Goal: Task Accomplishment & Management: Use online tool/utility

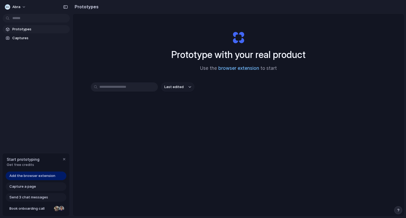
click at [246, 70] on link "browser extension" at bounding box center [238, 68] width 41 height 5
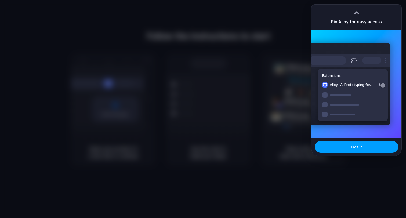
click at [359, 147] on span "Got it" at bounding box center [356, 147] width 11 height 6
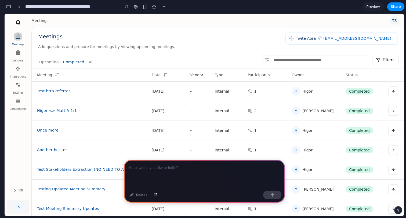
click at [249, 182] on div at bounding box center [204, 174] width 161 height 29
click at [314, 39] on span "Invite Abra" at bounding box center [306, 38] width 21 height 6
copy span "Invite Abra"
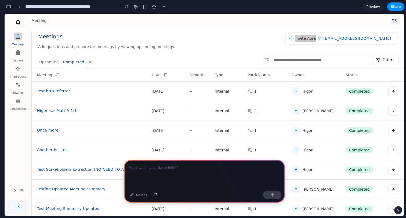
click at [133, 186] on div at bounding box center [204, 174] width 161 height 29
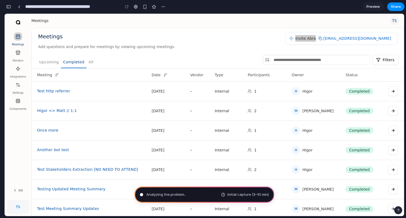
type input "**********"
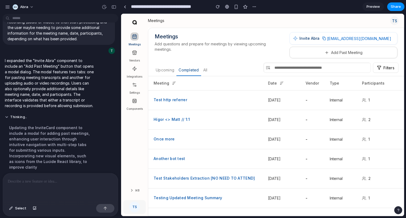
click at [335, 55] on button "Add Past Meeting" at bounding box center [344, 53] width 108 height 12
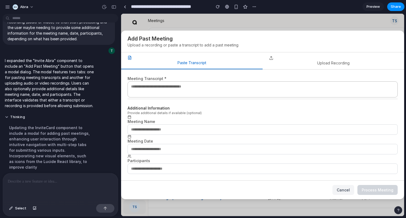
click at [305, 64] on button "Upload Recording" at bounding box center [334, 60] width 142 height 17
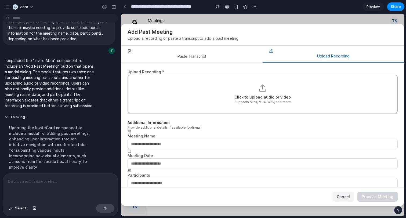
click at [237, 63] on div "Paste Transcript Upload Recording" at bounding box center [262, 54] width 283 height 17
click at [209, 58] on button "Paste Transcript" at bounding box center [192, 54] width 142 height 17
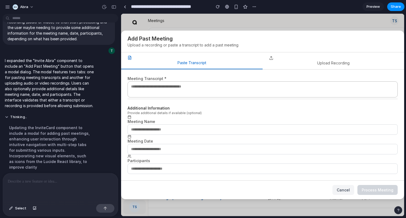
click at [300, 60] on button "Upload Recording" at bounding box center [334, 60] width 142 height 17
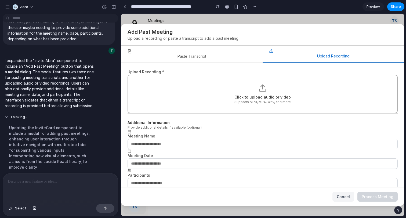
click at [345, 195] on span "Cancel" at bounding box center [343, 197] width 13 height 5
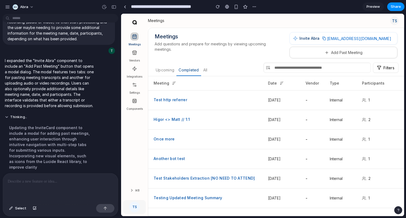
click at [243, 47] on span "Add questions and prepare for meetings by viewing upcoming meetings." at bounding box center [219, 47] width 128 height 8
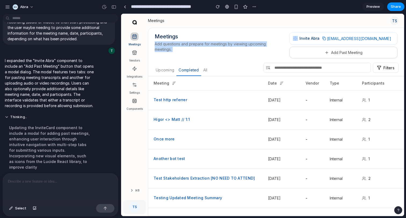
click at [243, 47] on span "Add questions and prepare for meetings by viewing upcoming meetings." at bounding box center [219, 47] width 128 height 8
click at [207, 50] on span "Add questions and prepare for meetings by viewing upcoming meetings." at bounding box center [219, 47] width 128 height 8
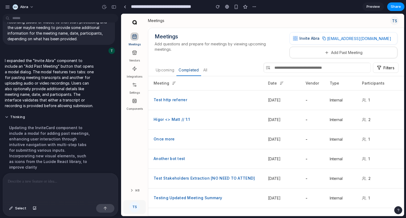
click at [207, 50] on span "Add questions and prepare for meetings by viewing upcoming meetings." at bounding box center [219, 47] width 128 height 8
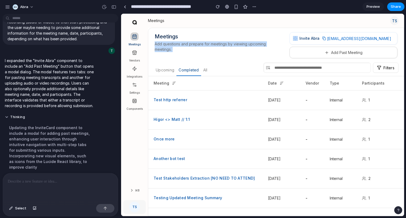
click at [207, 50] on span "Add questions and prepare for meetings by viewing upcoming meetings." at bounding box center [219, 47] width 128 height 8
click at [207, 49] on span "Add questions and prepare for meetings by viewing upcoming meetings." at bounding box center [219, 47] width 128 height 8
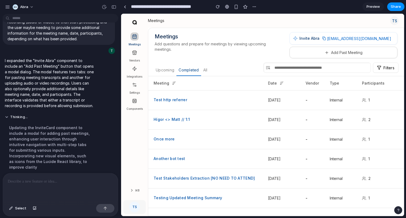
click at [344, 54] on button "Add Past Meeting" at bounding box center [344, 53] width 108 height 12
click at [142, 128] on div "Meetings Vendors Integrations Settings Components" at bounding box center [134, 105] width 27 height 155
click at [139, 54] on link "Vendors" at bounding box center [134, 55] width 23 height 15
click at [135, 53] on icon at bounding box center [134, 52] width 5 height 5
click at [135, 54] on icon at bounding box center [134, 53] width 1 height 1
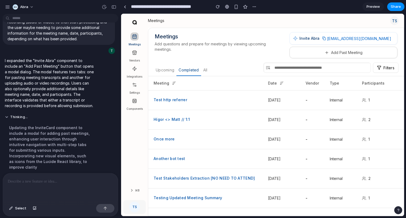
click at [136, 53] on icon at bounding box center [134, 54] width 3 height 2
click at [18, 183] on p at bounding box center [60, 181] width 105 height 6
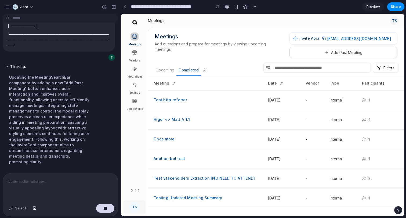
scroll to position [387, 0]
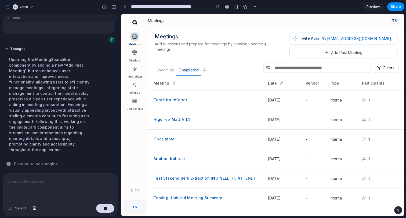
click at [79, 104] on div "Updating the MeetingSearchBar component by adding a new "Add Past Meeting" butt…" at bounding box center [50, 104] width 90 height 102
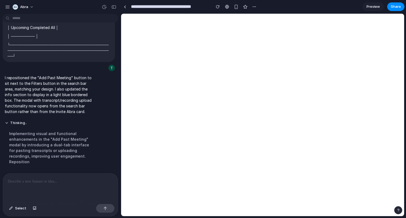
scroll to position [0, 0]
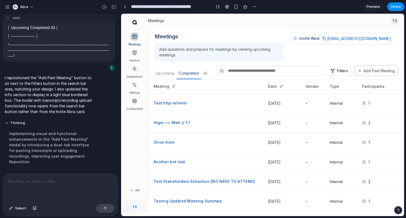
click at [60, 110] on p "I repositioned the "Add Past Meeting" button to sit next to the Filters button …" at bounding box center [50, 94] width 90 height 39
click at [121, 75] on main "Chat Preview" at bounding box center [263, 114] width 284 height 203
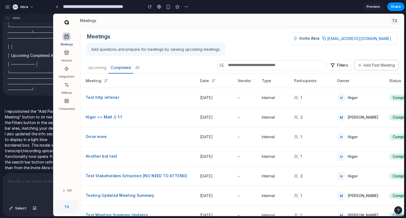
scroll to position [534, 0]
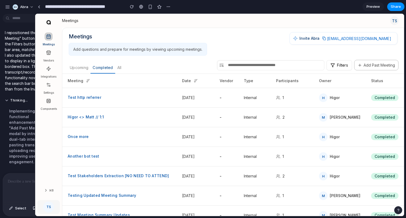
drag, startPoint x: 120, startPoint y: 75, endPoint x: 35, endPoint y: 63, distance: 85.5
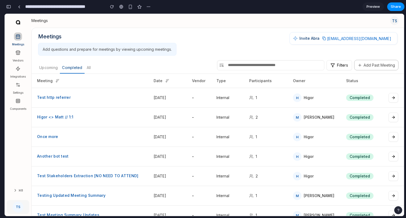
scroll to position [715, 0]
click at [365, 63] on button "Add Past Meeting" at bounding box center [376, 65] width 44 height 10
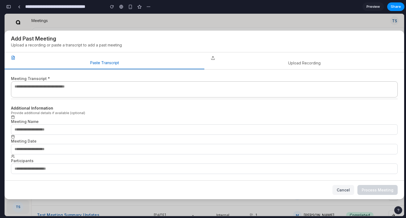
click at [343, 190] on span "Cancel" at bounding box center [343, 190] width 13 height 5
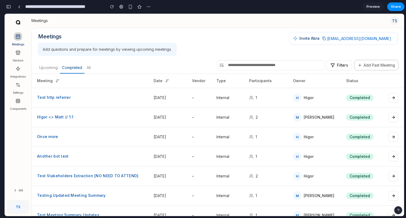
click at [307, 39] on span "Invite Abra" at bounding box center [310, 38] width 20 height 6
click at [290, 38] on div "Meetings Add questions and prepare for meetings by viewing upcoming meetings. I…" at bounding box center [217, 43] width 359 height 23
click at [314, 38] on span "Invite Abra" at bounding box center [310, 38] width 20 height 6
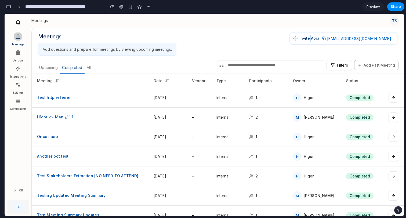
click at [314, 38] on span "Invite Abra" at bounding box center [310, 38] width 20 height 6
click at [244, 62] on input "text" at bounding box center [270, 65] width 107 height 10
click at [377, 64] on button "Add Past Meeting" at bounding box center [376, 65] width 44 height 10
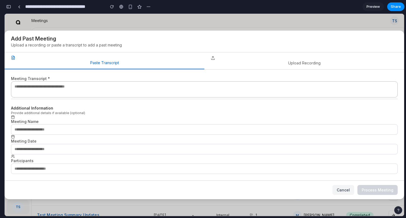
click at [282, 60] on button "Upload Recording" at bounding box center [304, 60] width 200 height 17
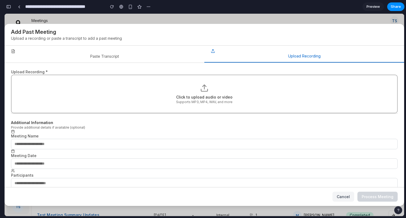
click at [149, 64] on div "Upload Recording * Click to upload audio or video Supports MP3, MP4, WAV, and m…" at bounding box center [205, 125] width 400 height 125
click at [131, 59] on button "Paste Transcript" at bounding box center [105, 54] width 200 height 17
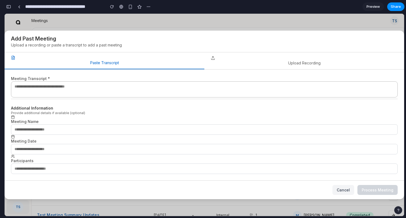
click at [263, 63] on button "Upload Recording" at bounding box center [304, 60] width 200 height 17
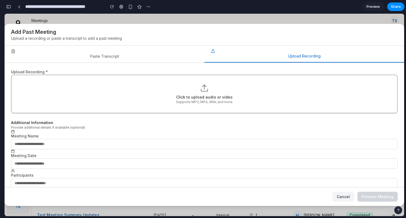
click at [134, 57] on button "Paste Transcript" at bounding box center [105, 54] width 200 height 17
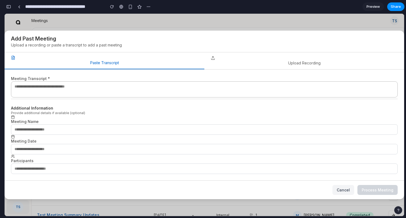
click at [283, 59] on button "Upload Recording" at bounding box center [304, 60] width 200 height 17
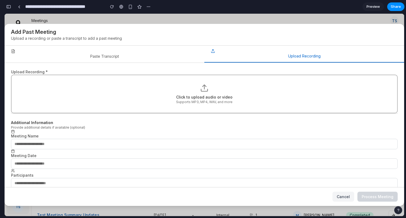
click at [261, 28] on h2 "Add Past Meeting" at bounding box center [204, 32] width 387 height 8
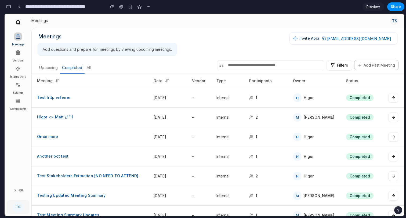
click at [8, 9] on button "button" at bounding box center [8, 6] width 9 height 9
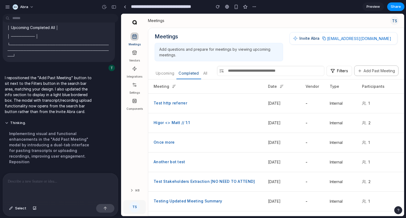
click at [42, 185] on div at bounding box center [60, 188] width 115 height 28
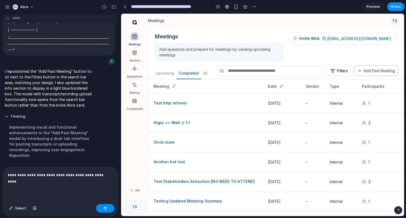
scroll to position [371, 0]
click at [364, 69] on button "Add Past Meeting" at bounding box center [376, 71] width 44 height 10
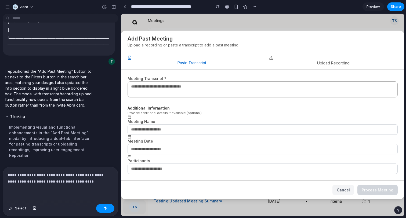
click at [299, 66] on button "Upload Recording" at bounding box center [334, 60] width 142 height 17
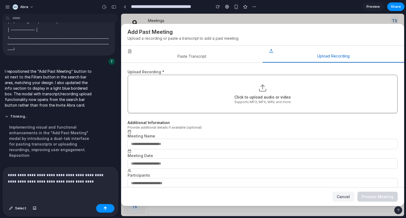
click at [214, 59] on button "Paste Transcript" at bounding box center [192, 54] width 142 height 17
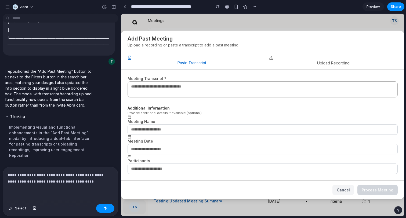
click at [319, 58] on button "Upload Recording" at bounding box center [334, 60] width 142 height 17
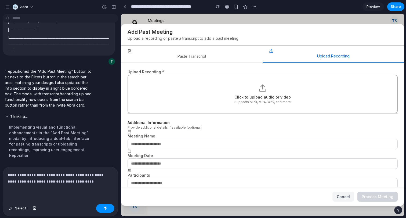
click at [193, 55] on button "Paste Transcript" at bounding box center [192, 54] width 142 height 17
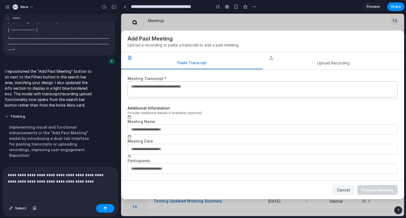
click at [336, 61] on button "Upload Recording" at bounding box center [334, 60] width 142 height 17
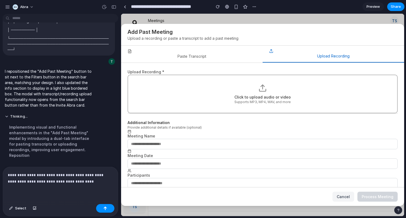
click at [74, 181] on p "**********" at bounding box center [60, 178] width 105 height 13
click at [74, 183] on p "**********" at bounding box center [60, 178] width 105 height 13
click at [92, 181] on p "**********" at bounding box center [60, 178] width 105 height 13
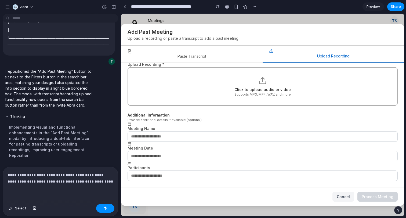
click at [195, 55] on button "Paste Transcript" at bounding box center [192, 54] width 142 height 17
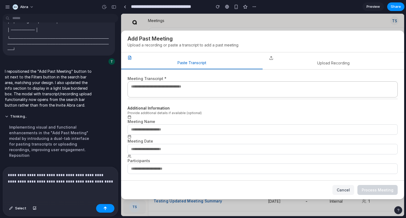
click at [311, 64] on button "Upload Recording" at bounding box center [334, 60] width 142 height 17
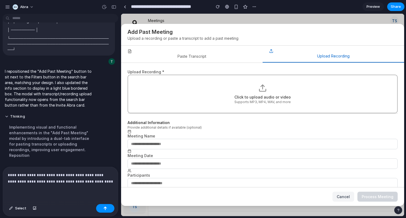
click at [211, 59] on button "Paste Transcript" at bounding box center [192, 54] width 142 height 17
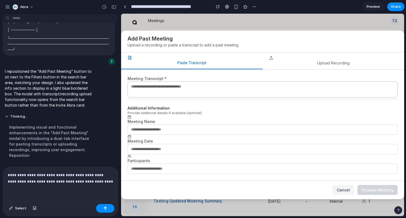
click at [83, 185] on div "**********" at bounding box center [60, 184] width 115 height 35
drag, startPoint x: 206, startPoint y: 194, endPoint x: 126, endPoint y: 182, distance: 80.4
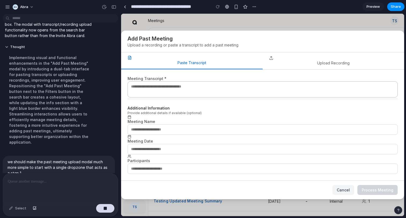
scroll to position [465, 0]
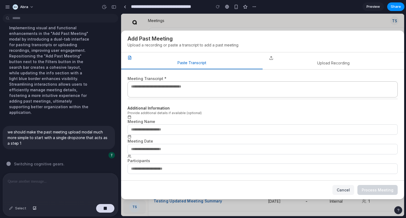
click at [163, 170] on input "text" at bounding box center [263, 169] width 270 height 10
click at [171, 166] on input "text" at bounding box center [263, 169] width 270 height 10
click at [170, 147] on input "text" at bounding box center [263, 149] width 270 height 10
click at [171, 129] on input "text" at bounding box center [263, 129] width 270 height 10
click at [190, 110] on h3 "Additional Information" at bounding box center [263, 108] width 270 height 5
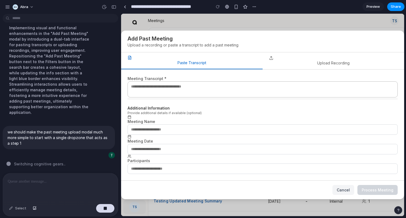
click at [174, 87] on textarea at bounding box center [263, 89] width 270 height 16
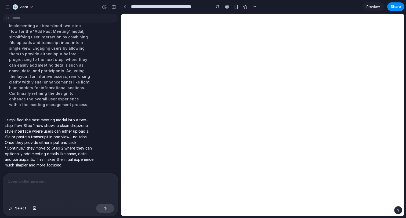
scroll to position [0, 0]
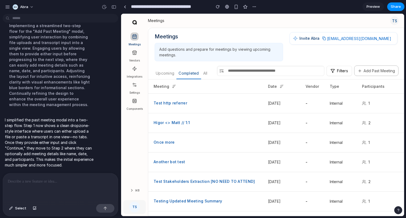
click at [380, 72] on button "Add Past Meeting" at bounding box center [376, 71] width 44 height 10
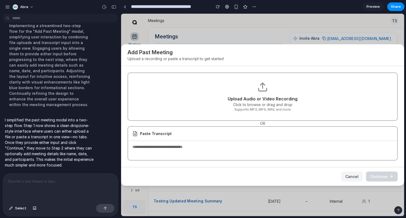
click at [221, 108] on label "Upload Audio or Video Recording Click to browse or drag and drop Supports MP3, …" at bounding box center [263, 97] width 252 height 30
click at [121, 14] on input "Upload Audio or Video Recording Click to browse or drag and drop Supports MP3, …" at bounding box center [121, 14] width 0 height 0
click at [203, 147] on textarea at bounding box center [262, 150] width 269 height 18
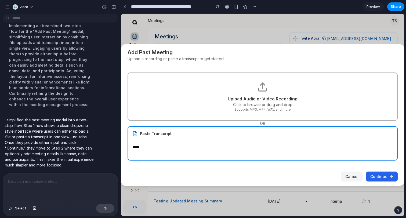
type textarea "*****"
click at [380, 174] on span "Continue" at bounding box center [378, 177] width 17 height 6
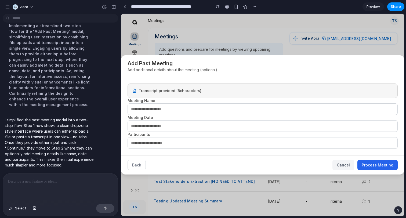
click at [153, 110] on input "text" at bounding box center [263, 109] width 270 height 12
click at [155, 128] on input "text" at bounding box center [263, 126] width 270 height 12
click at [155, 142] on input "text" at bounding box center [263, 143] width 270 height 12
click at [156, 129] on input "text" at bounding box center [263, 126] width 270 height 12
click at [155, 110] on input "text" at bounding box center [263, 109] width 270 height 12
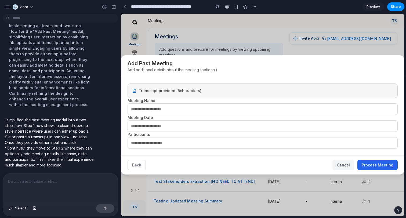
click at [154, 128] on input "text" at bounding box center [263, 126] width 270 height 12
click at [153, 141] on input "text" at bounding box center [263, 143] width 270 height 12
click at [154, 124] on input "text" at bounding box center [263, 126] width 270 height 12
click at [158, 110] on input "text" at bounding box center [263, 109] width 270 height 12
click at [347, 162] on button "Cancel" at bounding box center [344, 165] width 22 height 10
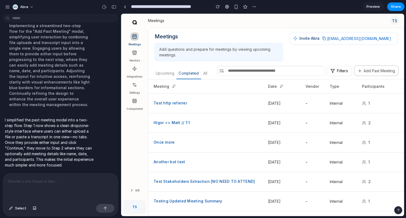
click at [64, 185] on div at bounding box center [60, 188] width 115 height 28
click at [381, 74] on button "Add Past Meeting" at bounding box center [376, 71] width 44 height 10
click at [54, 184] on p "******" at bounding box center [60, 181] width 105 height 6
click at [372, 73] on button "Add Past Meeting" at bounding box center [376, 71] width 44 height 10
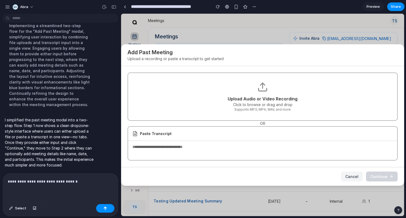
click at [67, 181] on p "**********" at bounding box center [60, 181] width 105 height 6
click at [94, 182] on p "**********" at bounding box center [60, 181] width 105 height 6
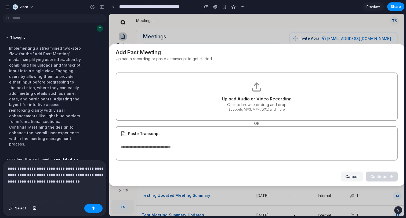
scroll to position [707, 0]
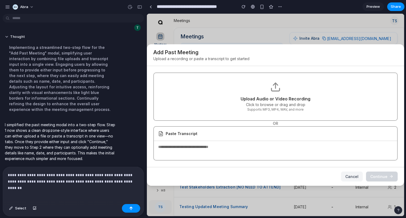
drag, startPoint x: 120, startPoint y: 83, endPoint x: 143, endPoint y: 88, distance: 23.7
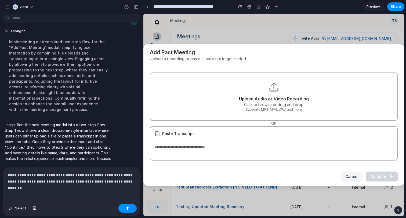
click at [113, 119] on div "I simplified the past meeting modal into a two-step flow. Step 1 now shows a cl…" at bounding box center [59, 142] width 112 height 46
click at [136, 184] on div "**********" at bounding box center [71, 184] width 137 height 35
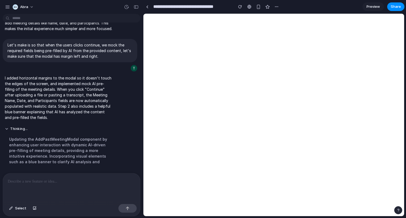
scroll to position [0, 0]
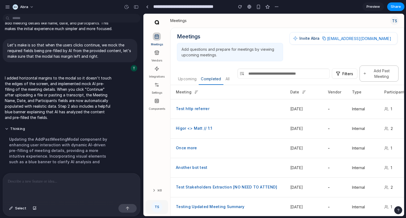
click at [385, 74] on button "Add Past Meeting" at bounding box center [379, 74] width 39 height 16
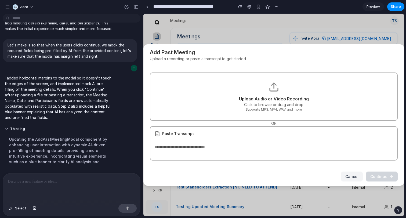
click at [360, 44] on div "Add Past Meeting Upload a recording or paste a transcript to get started" at bounding box center [273, 55] width 261 height 22
click at [119, 129] on div "Thinking .. Updating the AddPastMeetingModal component by enhancing user intera…" at bounding box center [70, 148] width 135 height 48
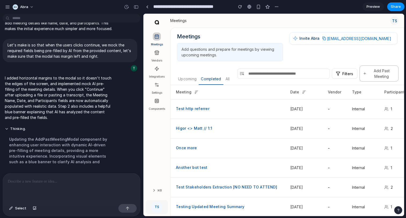
click at [382, 70] on button "Add Past Meeting" at bounding box center [379, 74] width 39 height 16
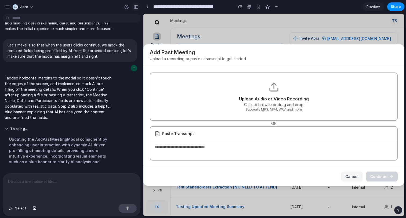
click at [138, 6] on div "button" at bounding box center [136, 7] width 5 height 4
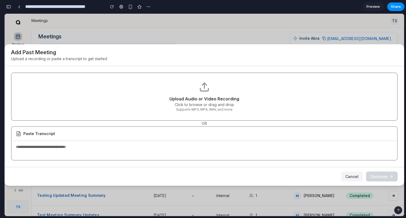
scroll to position [988, 0]
click at [318, 150] on textarea at bounding box center [205, 150] width 386 height 18
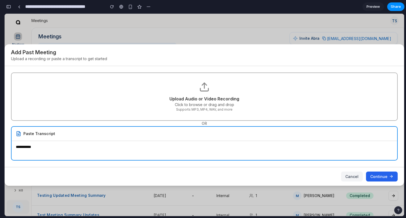
type textarea "**********"
click at [388, 176] on button "Continue" at bounding box center [382, 177] width 32 height 10
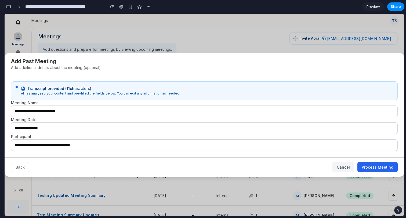
click at [121, 145] on input "**********" at bounding box center [204, 145] width 387 height 12
click at [104, 128] on input "**********" at bounding box center [204, 129] width 387 height 12
click at [102, 109] on input "**********" at bounding box center [204, 112] width 387 height 12
click at [15, 165] on button "Back" at bounding box center [20, 167] width 18 height 10
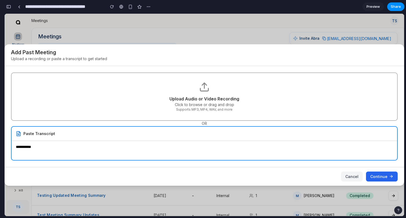
click at [360, 175] on button "Cancel" at bounding box center [352, 177] width 22 height 10
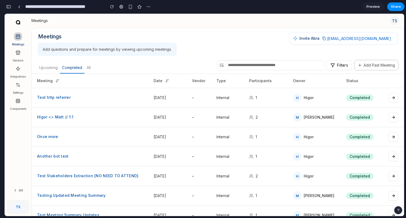
click at [375, 64] on button "Add Past Meeting" at bounding box center [376, 65] width 44 height 10
click at [362, 67] on button "Add Past Meeting" at bounding box center [376, 65] width 44 height 10
